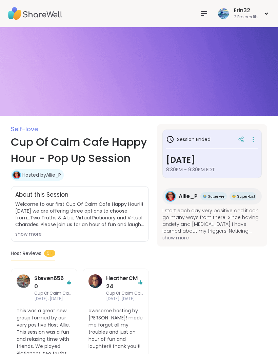
click at [104, 350] on span "awesome hosting by [PERSON_NAME]! made me forget all my troubles and just an ho…" at bounding box center [116, 328] width 55 height 43
click at [180, 13] on div "Erin32 2 Pro credits" at bounding box center [139, 13] width 278 height 27
click at [40, 17] on img at bounding box center [35, 14] width 54 height 24
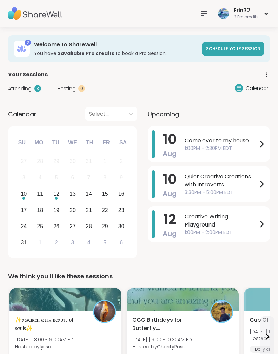
click at [246, 14] on div "2 Pro credits" at bounding box center [246, 17] width 25 height 6
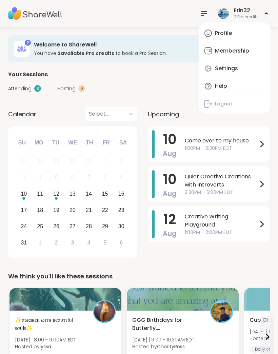
click at [62, 18] on img at bounding box center [35, 14] width 54 height 24
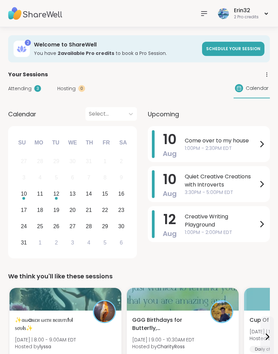
click at [28, 92] on span "Attending" at bounding box center [19, 88] width 23 height 7
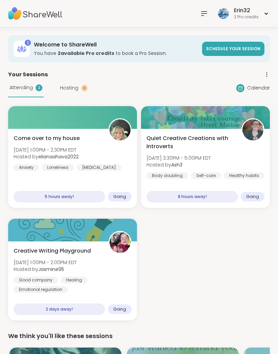
click at [117, 351] on div at bounding box center [66, 359] width 112 height 23
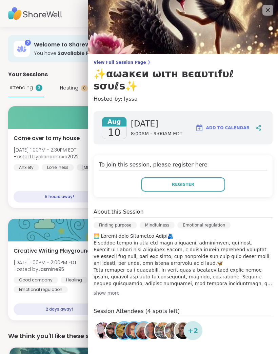
click at [69, 58] on div "2 Welcome to ShareWell You have 2 available Pro credit s to book a Pro Session.…" at bounding box center [139, 48] width 262 height 27
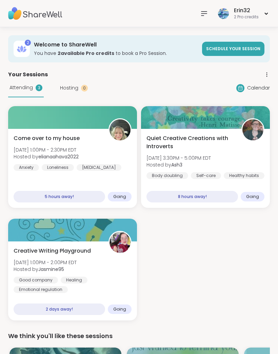
click at [246, 18] on div "2 Pro credits" at bounding box center [246, 17] width 25 height 6
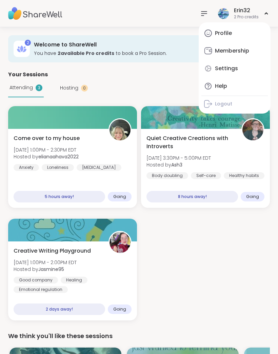
click at [245, 36] on link "Profile" at bounding box center [235, 33] width 67 height 16
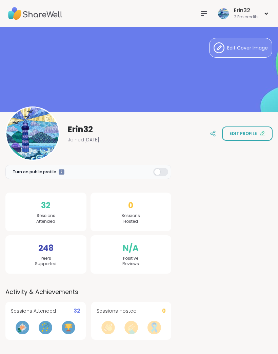
click at [51, 17] on img at bounding box center [35, 14] width 54 height 24
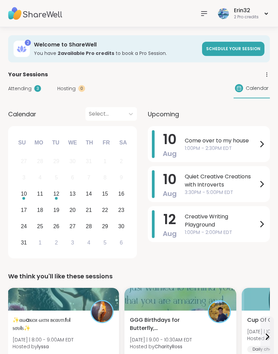
click at [167, 111] on span "Upcoming" at bounding box center [163, 114] width 31 height 9
click at [166, 113] on span "Upcoming" at bounding box center [163, 114] width 31 height 9
click at [131, 132] on div "[DATE]" at bounding box center [112, 132] width 52 height 14
click at [21, 200] on div "10" at bounding box center [24, 194] width 15 height 15
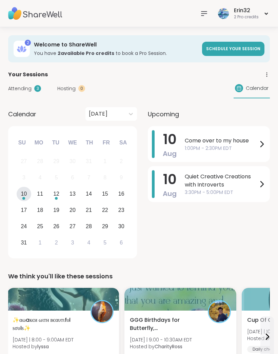
click at [130, 77] on div "Your Sessions" at bounding box center [139, 75] width 262 height 8
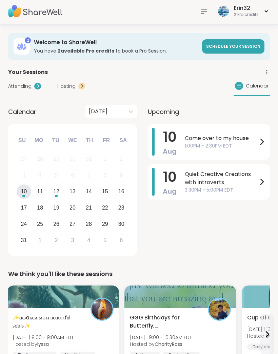
scroll to position [10, 0]
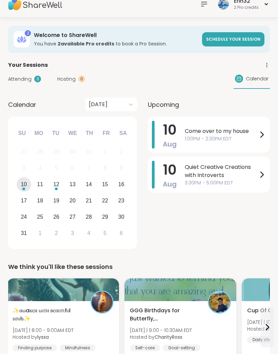
click at [60, 6] on img at bounding box center [35, 4] width 54 height 24
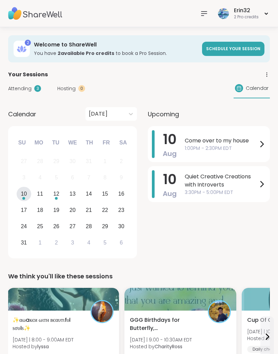
click at [53, 19] on img at bounding box center [35, 14] width 54 height 24
click at [58, 19] on img at bounding box center [35, 14] width 54 height 24
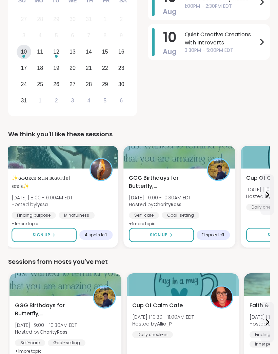
scroll to position [142, 0]
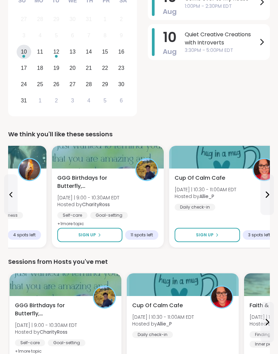
click at [116, 235] on button "Sign Up" at bounding box center [89, 235] width 65 height 14
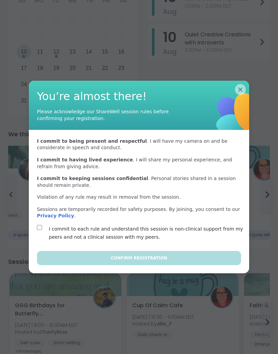
click at [177, 241] on label "I commit to each rule and understand this session is non-clinical support from …" at bounding box center [147, 233] width 196 height 16
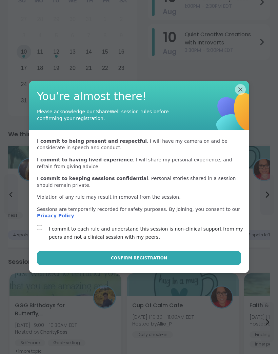
click at [171, 265] on button "Confirm Registration" at bounding box center [139, 258] width 204 height 14
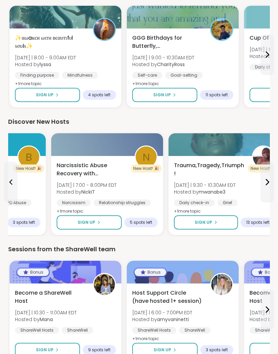
scroll to position [805, 0]
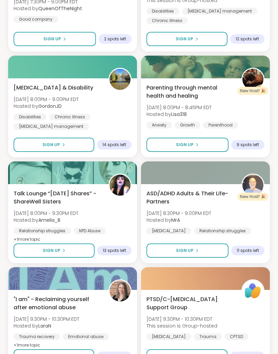
scroll to position [1720, 0]
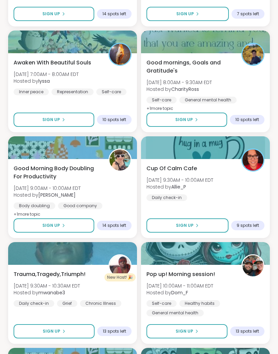
scroll to position [2151, 0]
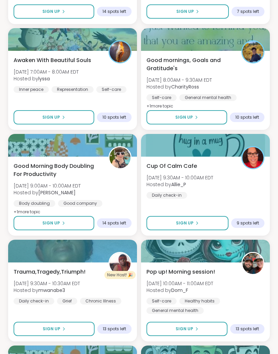
click at [81, 116] on button "Sign Up" at bounding box center [54, 117] width 81 height 14
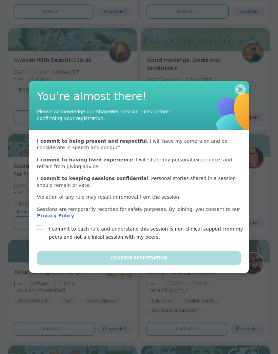
click at [158, 239] on label "I commit to each rule and understand this session is non-clinical support from …" at bounding box center [147, 233] width 196 height 16
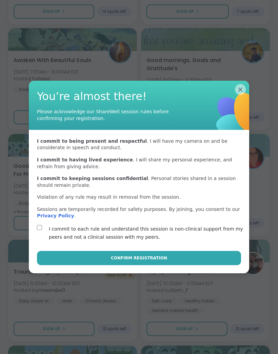
click at [167, 265] on button "Confirm Registration" at bounding box center [139, 258] width 204 height 14
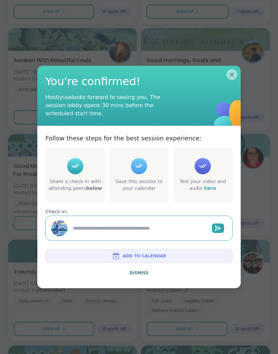
type textarea "*"
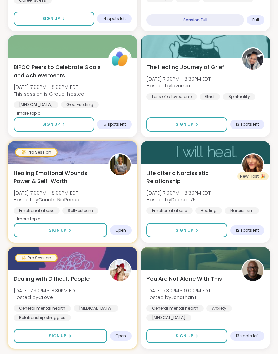
scroll to position [3626, 0]
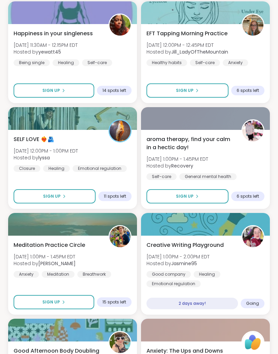
scroll to position [4931, 0]
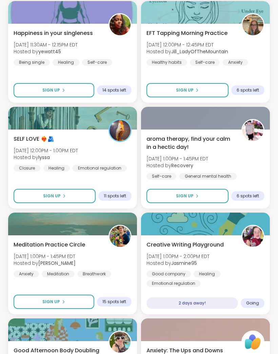
click at [204, 194] on button "Sign Up" at bounding box center [188, 196] width 82 height 14
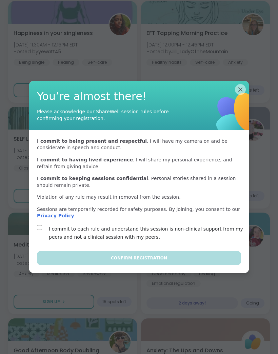
click at [212, 238] on label "I commit to each rule and understand this session is non-clinical support from …" at bounding box center [147, 233] width 196 height 16
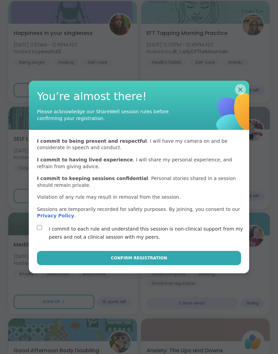
click at [217, 265] on button "Confirm Registration" at bounding box center [139, 258] width 204 height 14
